Goal: Task Accomplishment & Management: Manage account settings

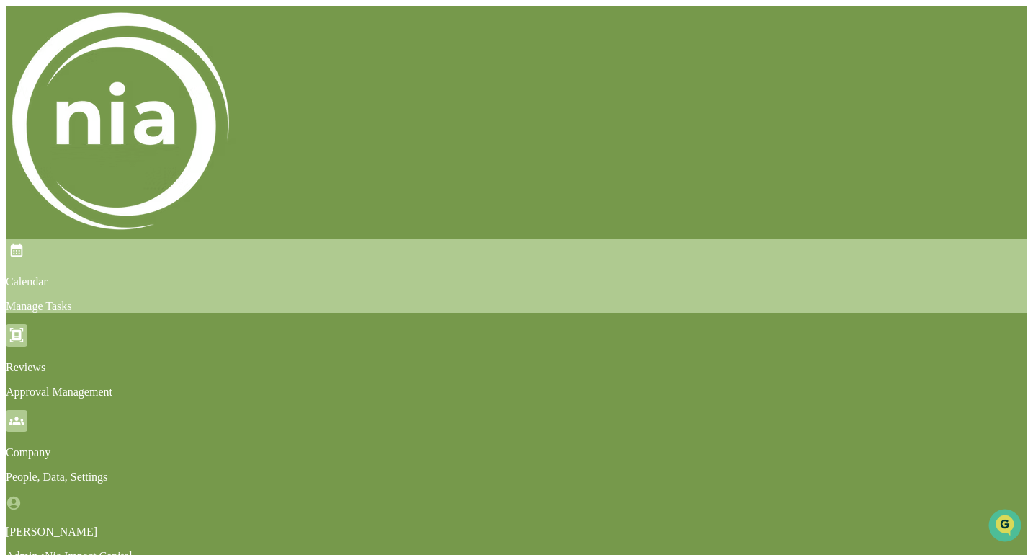
click at [174, 300] on p "Manage Tasks" at bounding box center [517, 306] width 1022 height 13
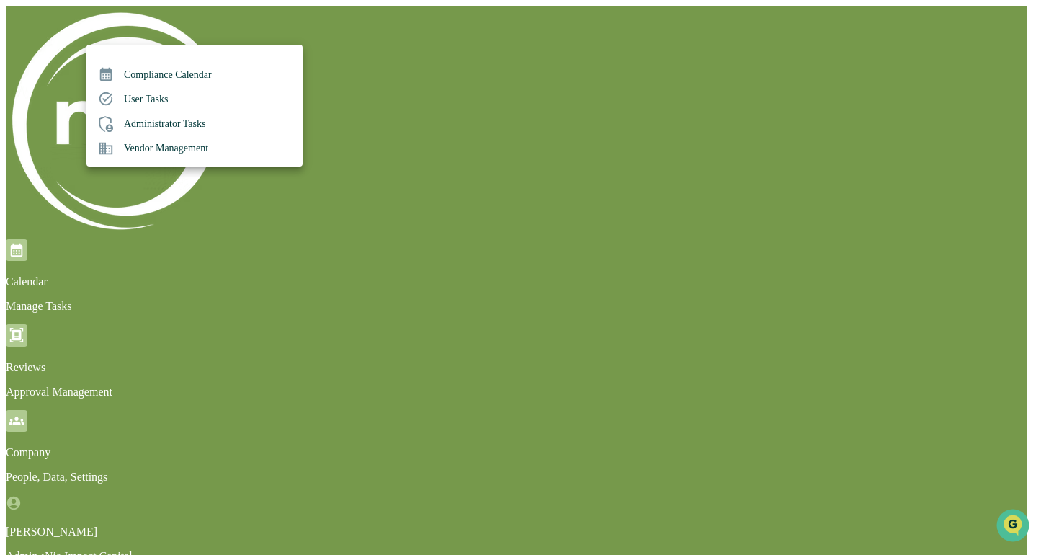
click at [287, 28] on div at bounding box center [520, 277] width 1041 height 555
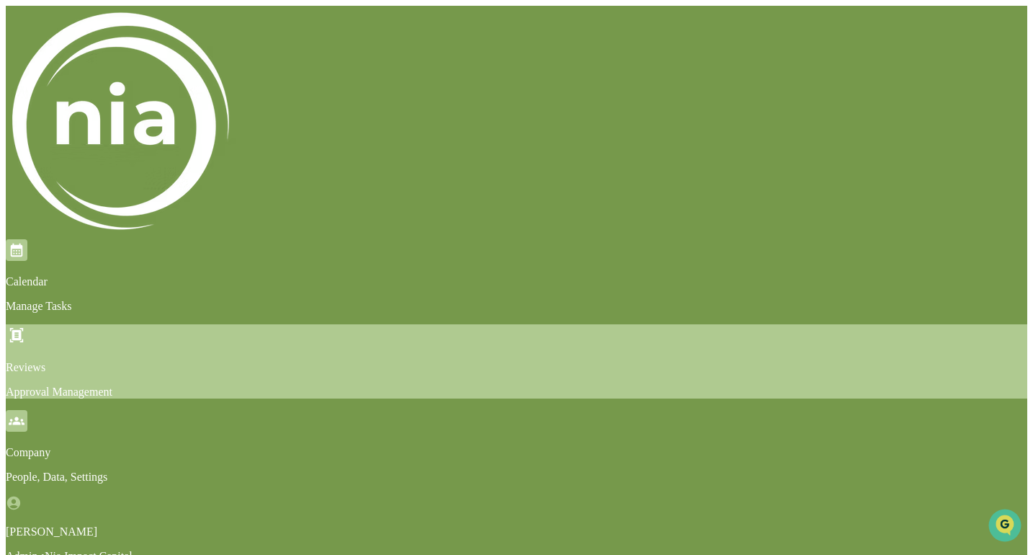
click at [267, 361] on p "Reviews" at bounding box center [517, 367] width 1022 height 13
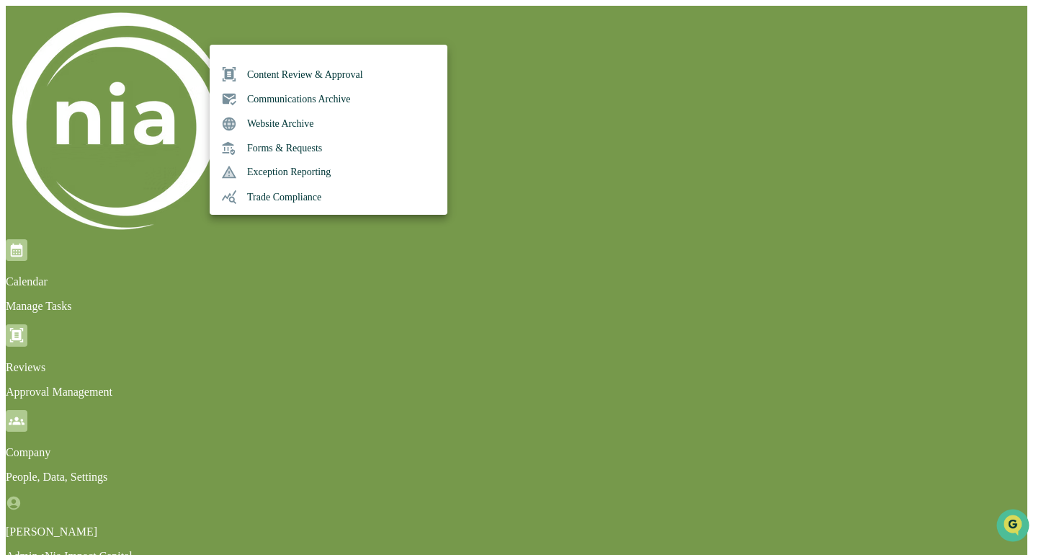
click at [275, 73] on li "Content Review & Approval" at bounding box center [329, 74] width 238 height 24
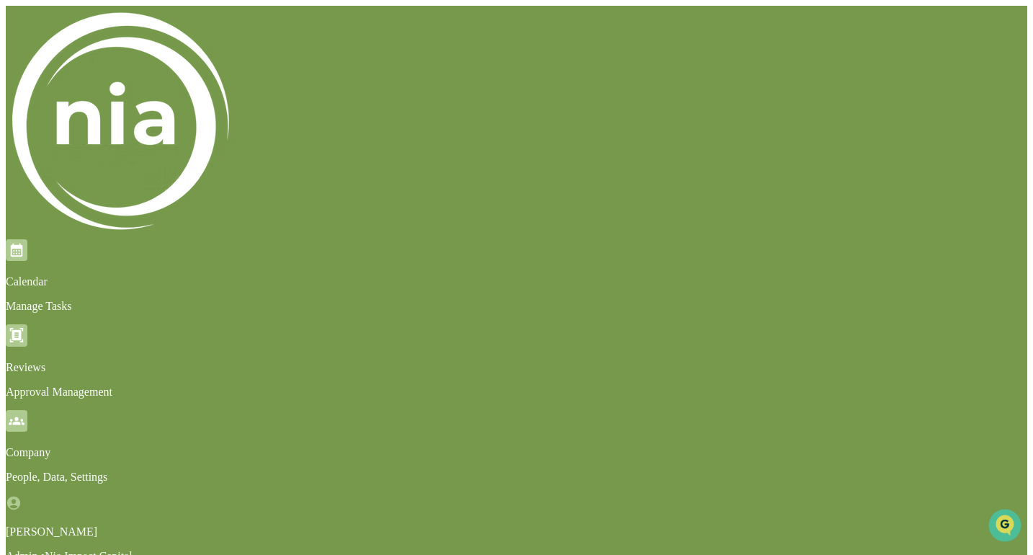
scroll to position [26, 0]
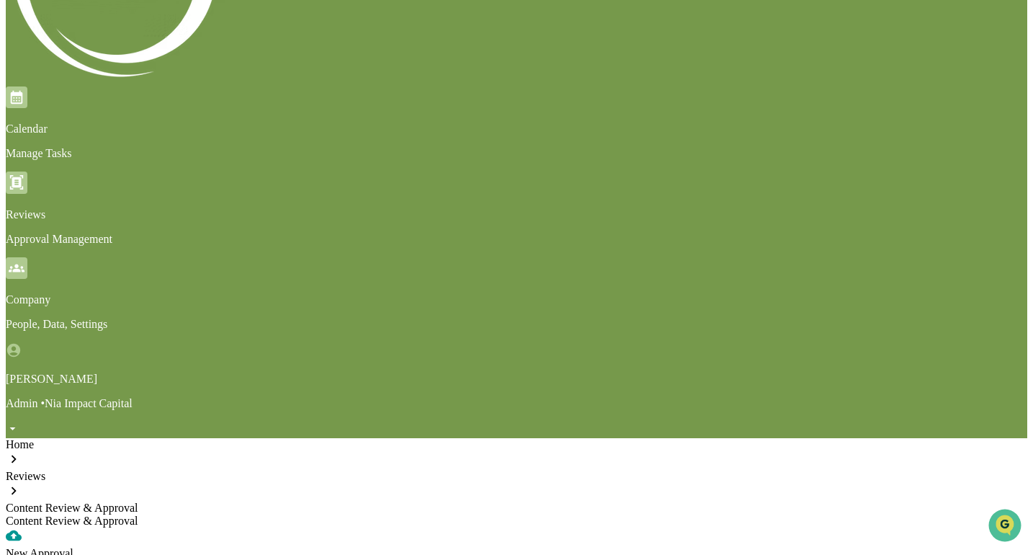
scroll to position [155, 0]
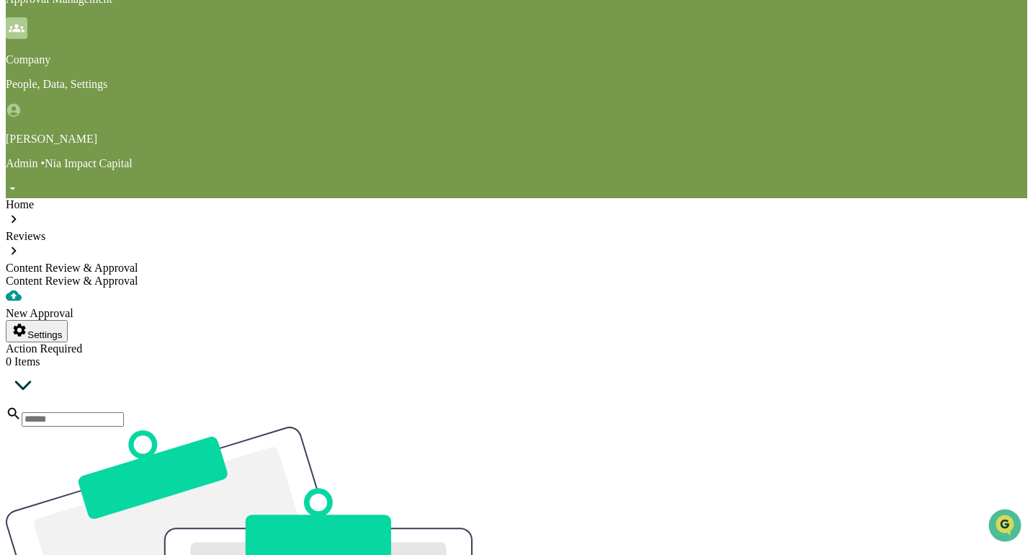
scroll to position [397, 0]
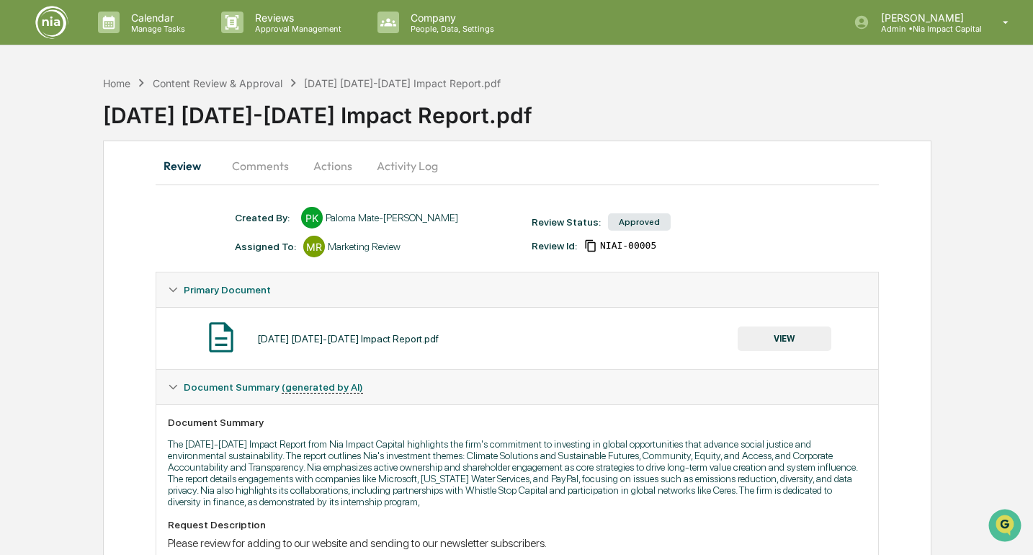
click at [267, 168] on button "Comments" at bounding box center [260, 165] width 80 height 35
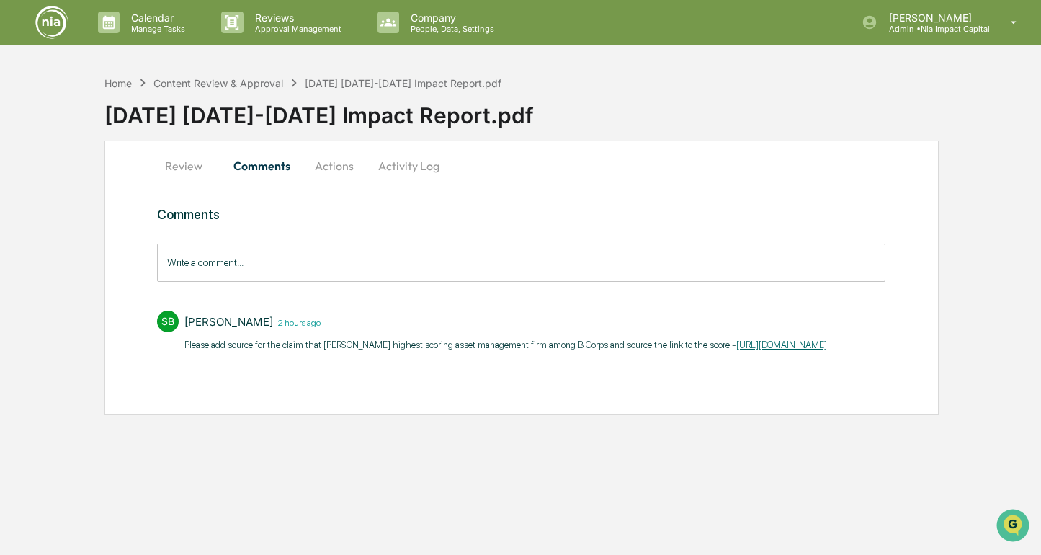
click at [346, 163] on button "Actions" at bounding box center [334, 165] width 65 height 35
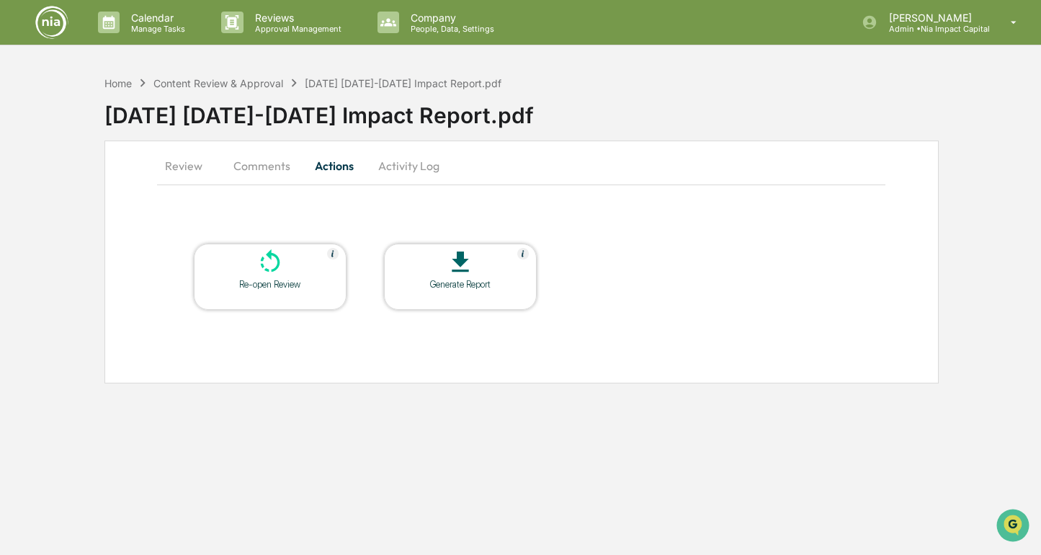
click at [403, 169] on button "Activity Log" at bounding box center [409, 165] width 84 height 35
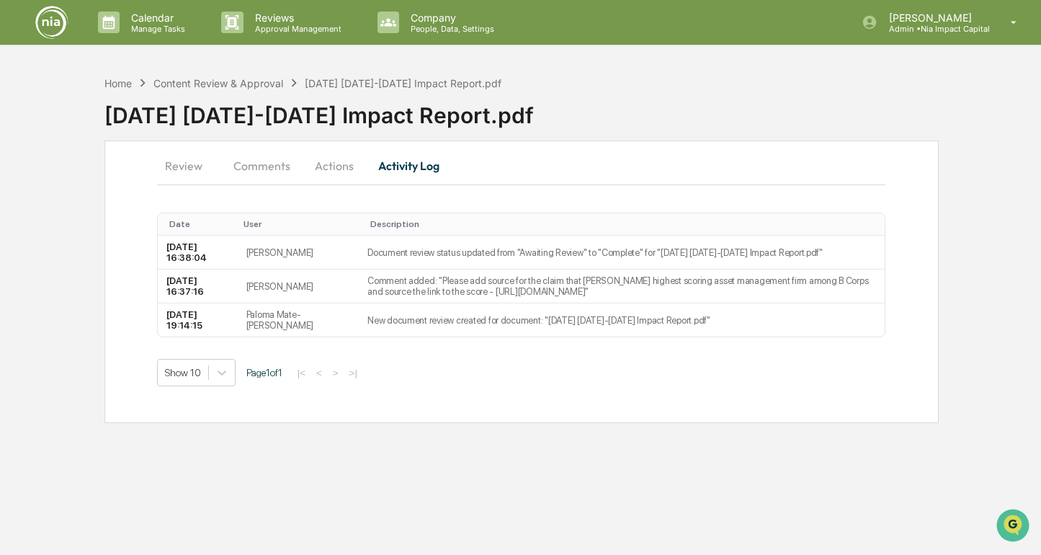
click at [171, 164] on button "Review" at bounding box center [189, 165] width 65 height 35
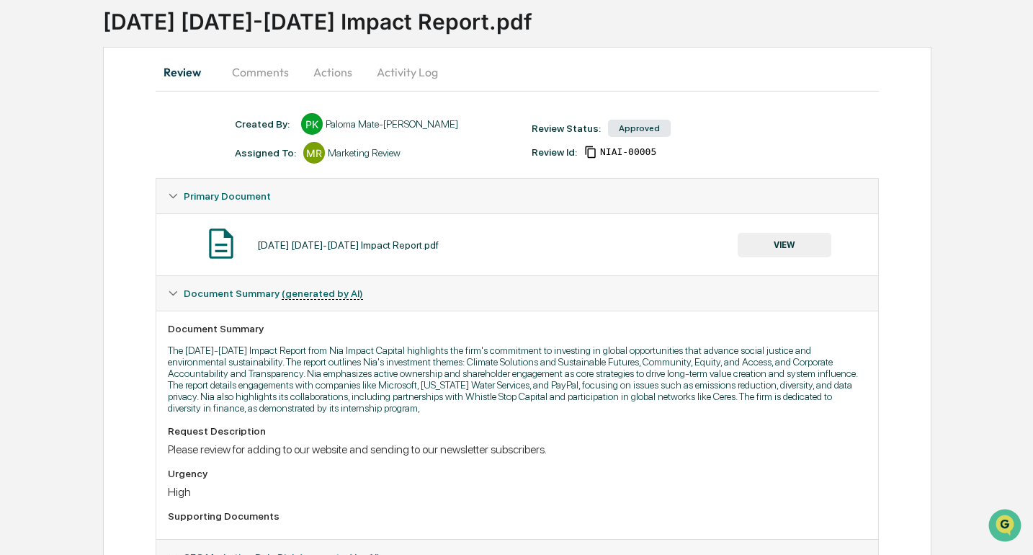
scroll to position [405, 0]
